Goal: Book appointment/travel/reservation

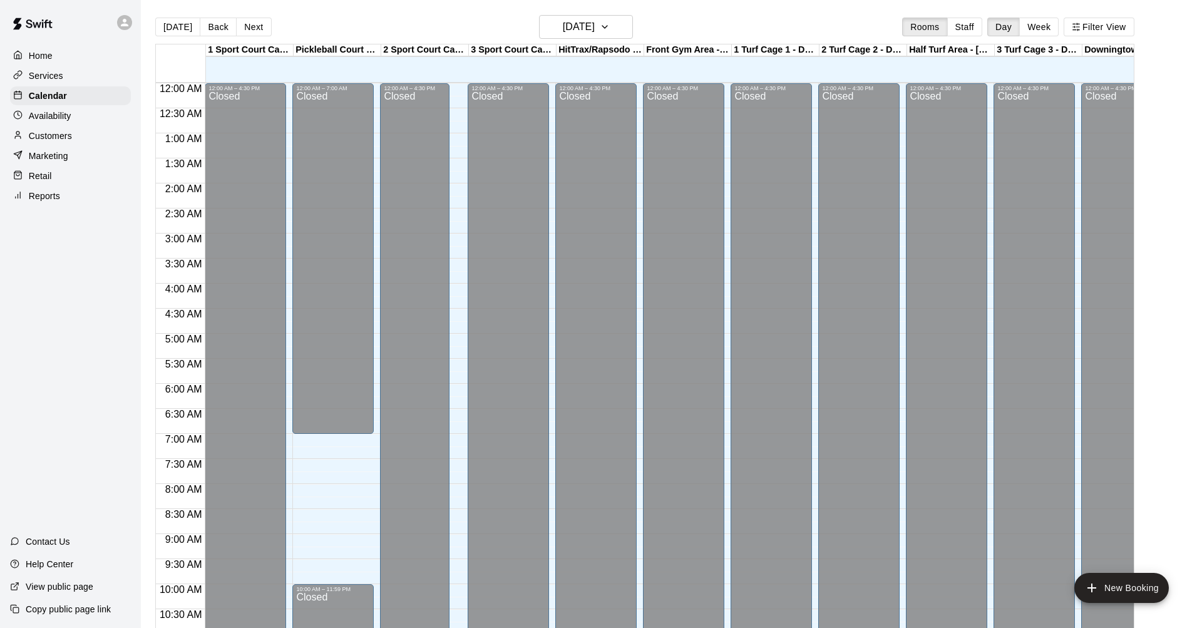
scroll to position [606, 0]
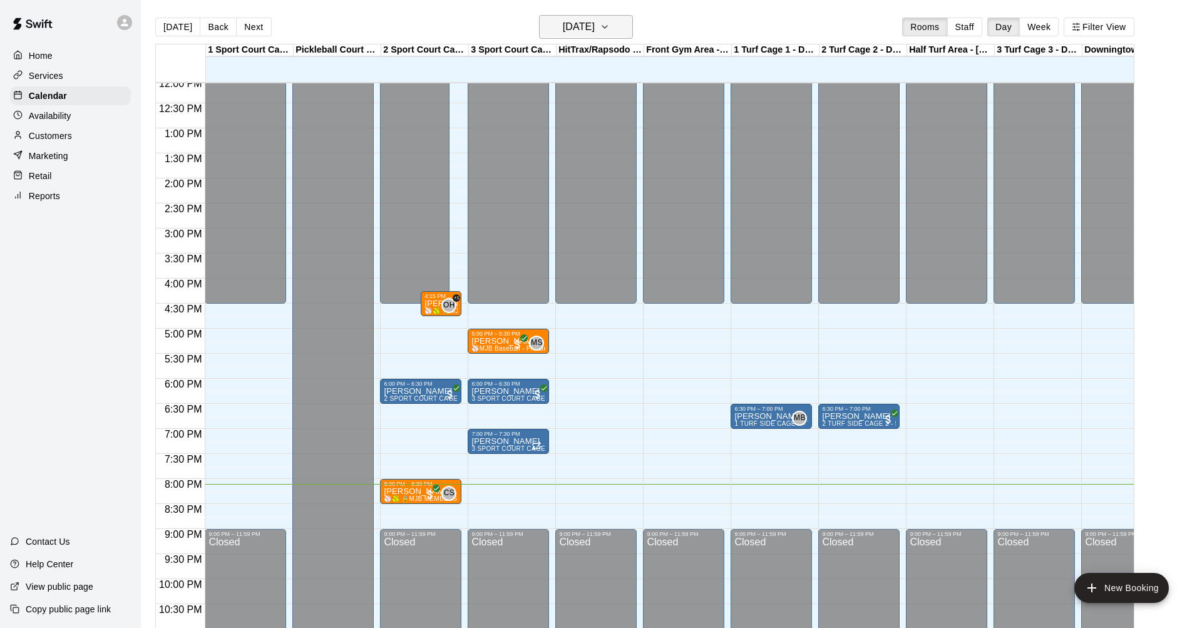
click at [610, 23] on icon "button" at bounding box center [605, 26] width 10 height 15
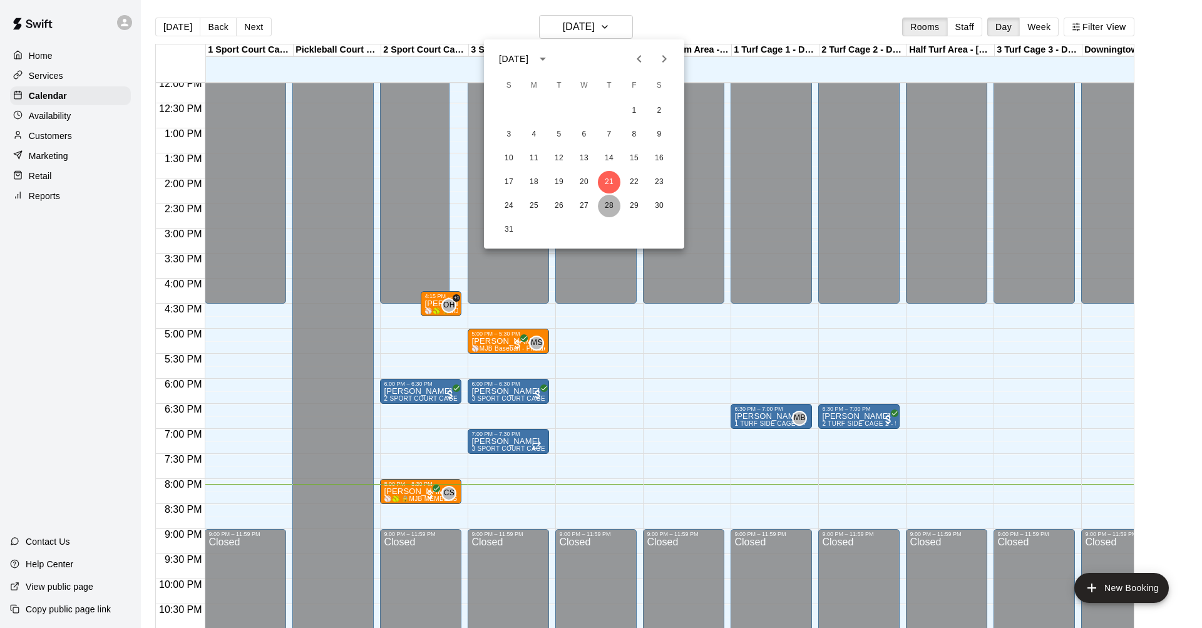
click at [610, 200] on button "28" at bounding box center [609, 206] width 23 height 23
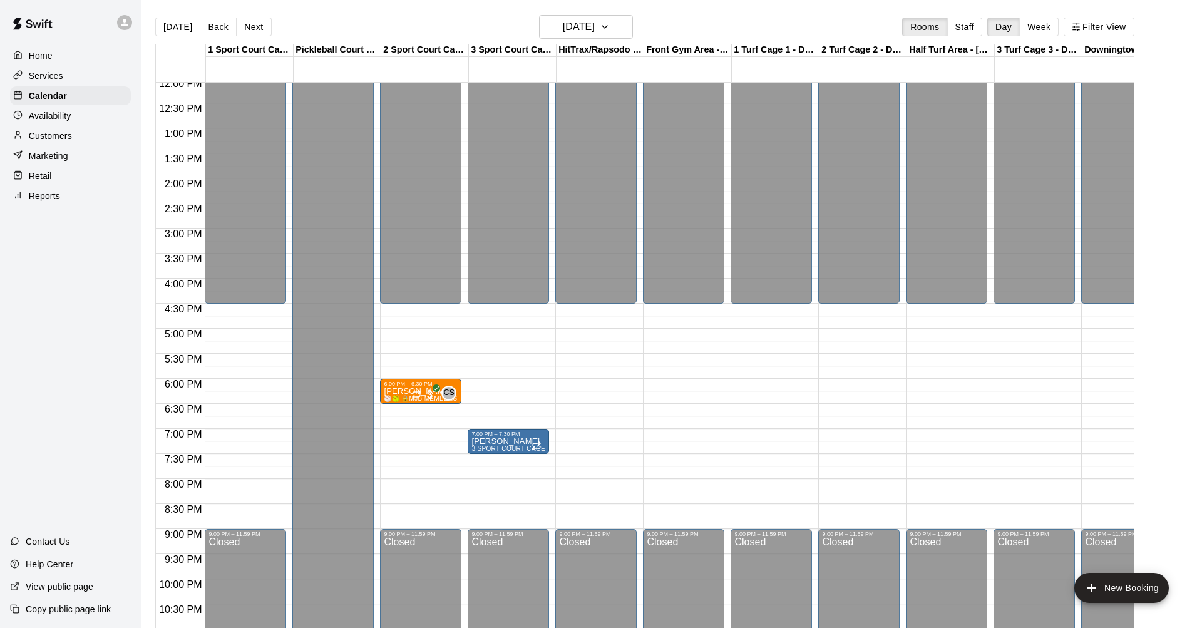
click at [578, 462] on div "12:00 AM – 4:30 PM Closed 9:00 PM – 11:59 PM Closed" at bounding box center [595, 78] width 81 height 1202
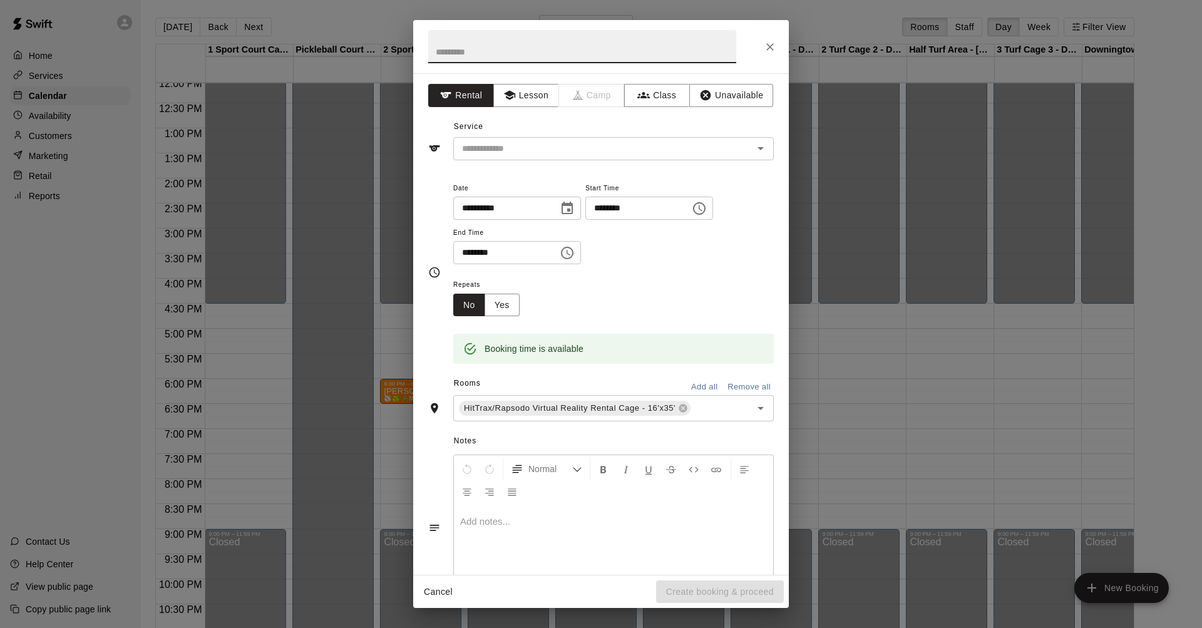
click at [825, 336] on div "**********" at bounding box center [601, 314] width 1202 height 628
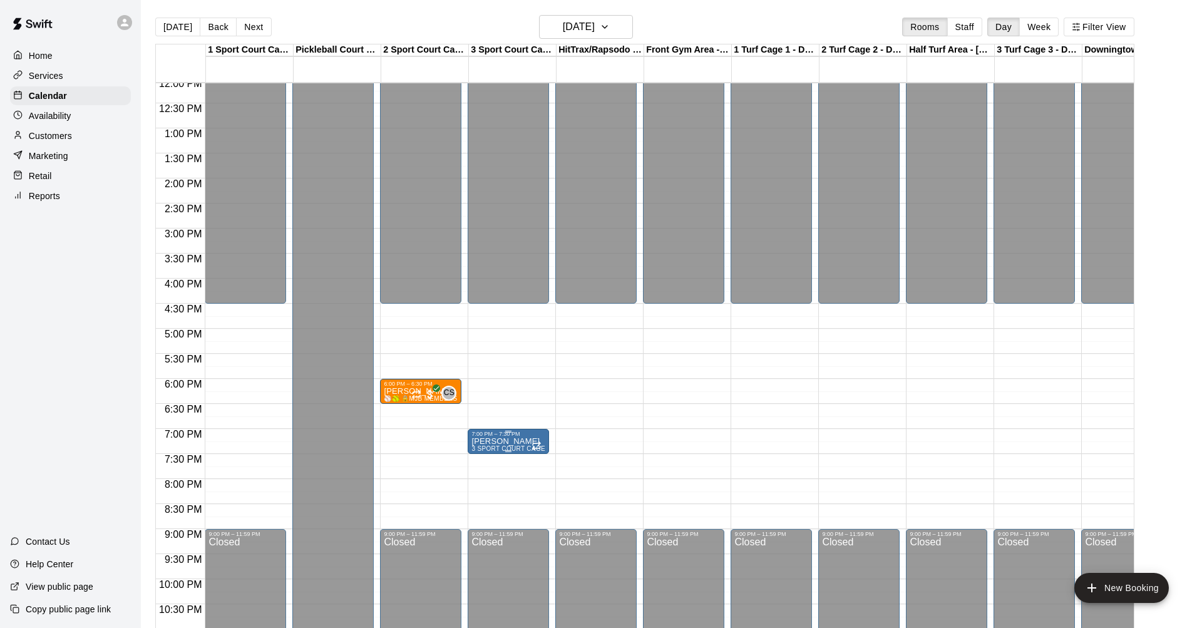
scroll to position [0, 1]
click at [498, 466] on div "12:00 AM – 4:30 PM Closed 7:00 PM – 7:30 PM [PERSON_NAME] lesson 3 SPORT COURT …" at bounding box center [507, 78] width 81 height 1202
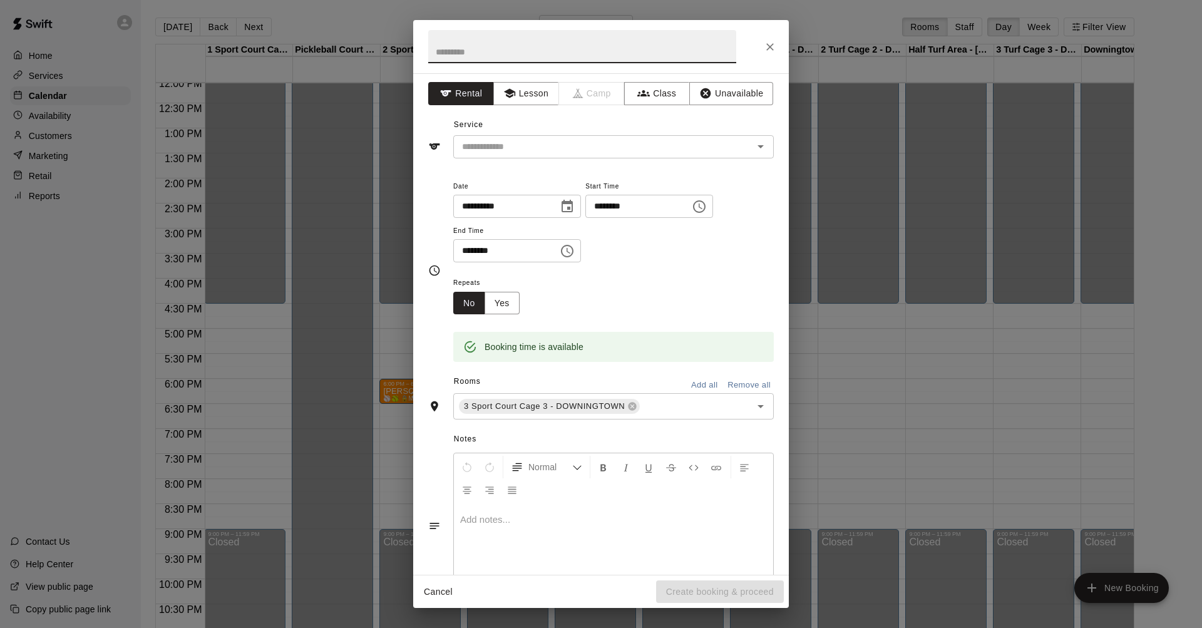
scroll to position [4, 0]
click at [762, 149] on icon "Open" at bounding box center [760, 144] width 15 height 15
type input "**********"
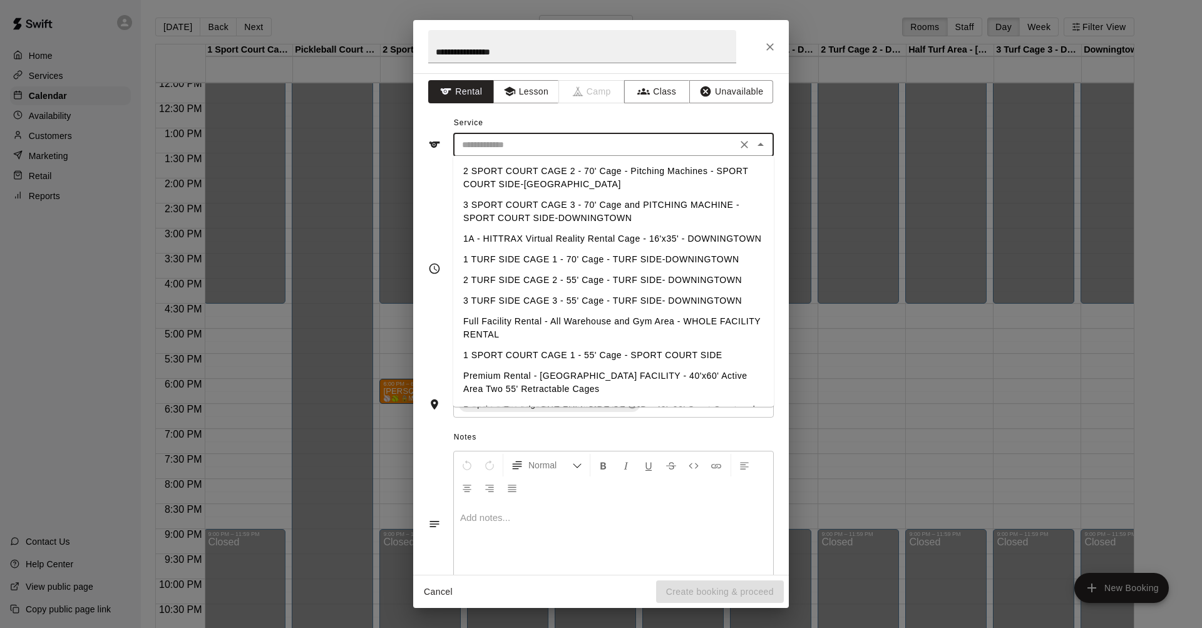
click at [555, 205] on li "3 SPORT COURT CAGE 3 - 70' Cage and PITCHING MACHINE - SPORT COURT SIDE-DOWNING…" at bounding box center [613, 212] width 320 height 34
type input "**********"
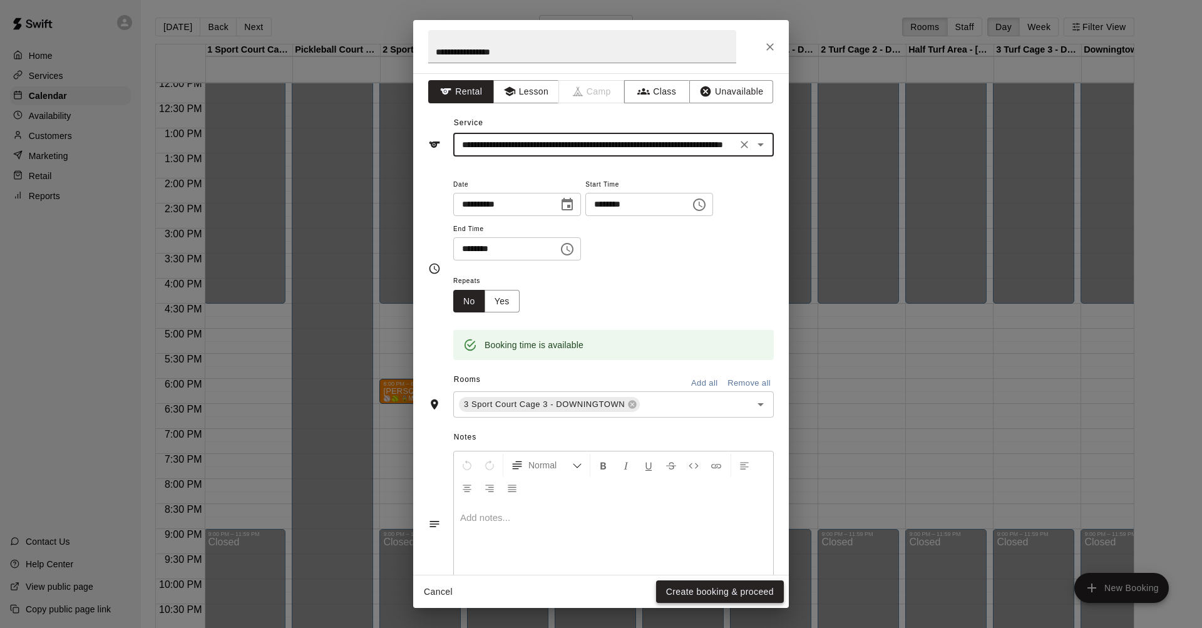
scroll to position [0, 0]
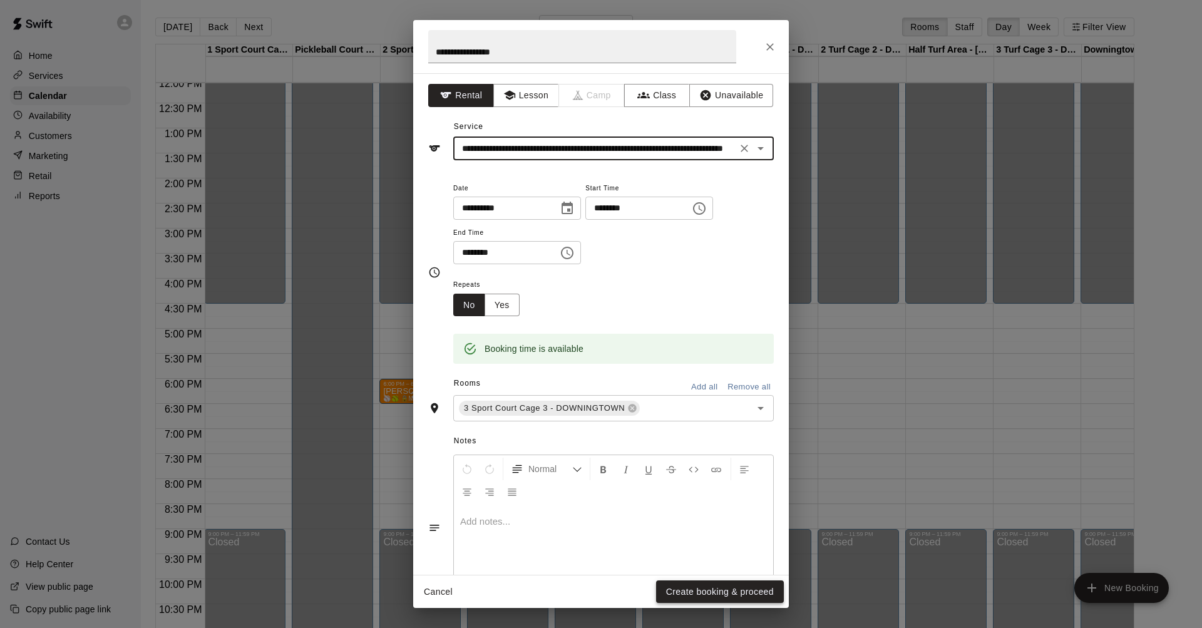
click at [677, 588] on button "Create booking & proceed" at bounding box center [720, 591] width 128 height 23
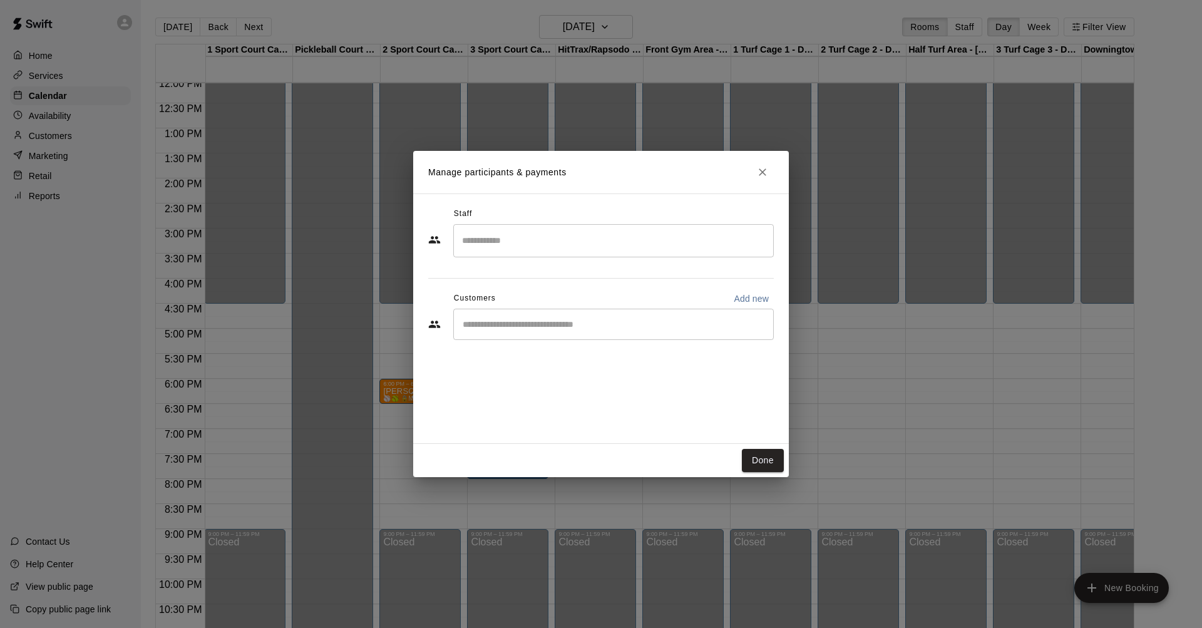
click at [752, 237] on input "Search staff" at bounding box center [613, 241] width 309 height 22
click at [559, 277] on div "[PERSON_NAME] Staff" at bounding box center [624, 282] width 279 height 24
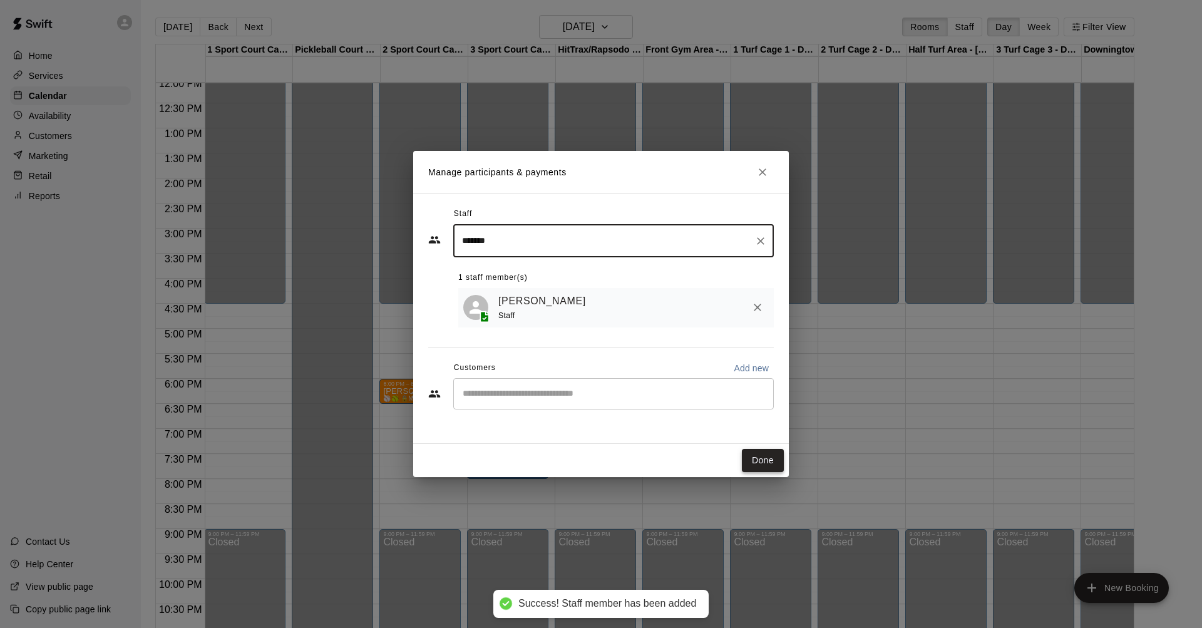
type input "*******"
click at [767, 460] on button "Done" at bounding box center [763, 460] width 42 height 23
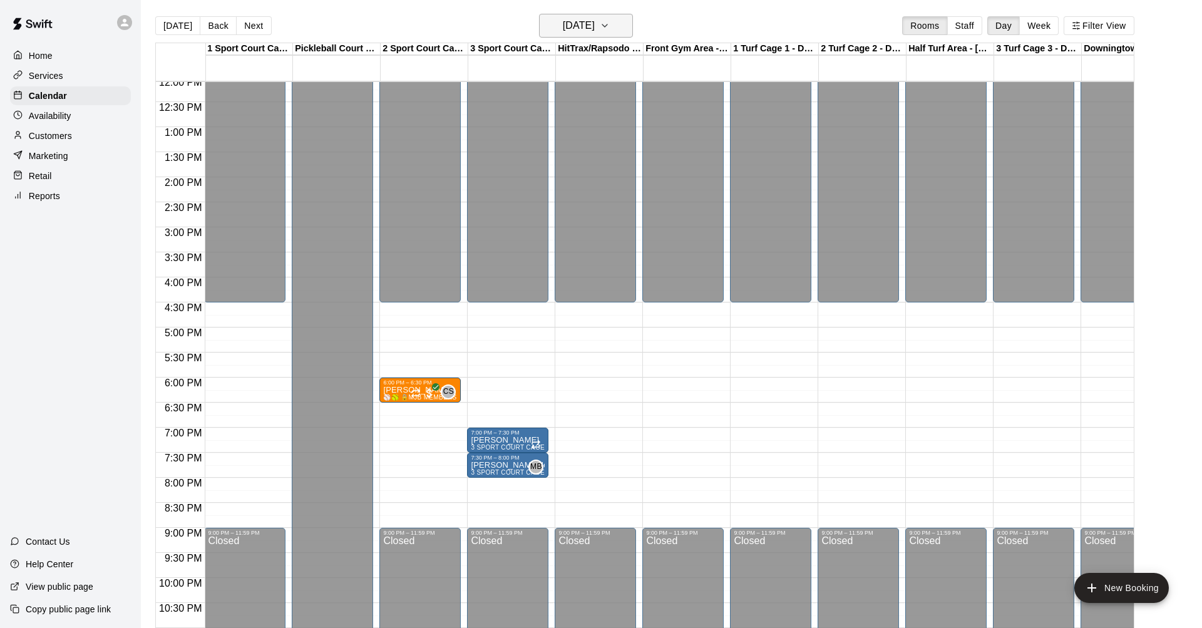
scroll to position [1, 0]
click at [610, 24] on icon "button" at bounding box center [605, 26] width 10 height 15
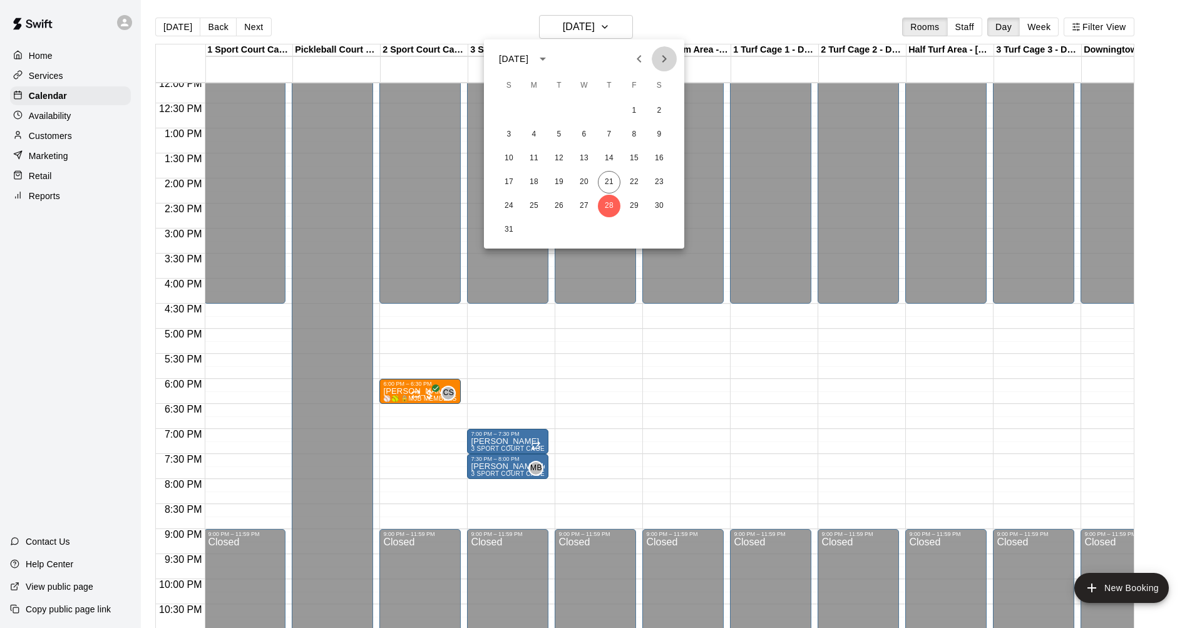
click at [667, 51] on icon "Next month" at bounding box center [664, 58] width 15 height 15
click at [606, 106] on button "4" at bounding box center [609, 111] width 23 height 23
